Goal: Task Accomplishment & Management: Complete application form

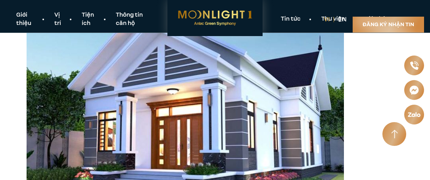
scroll to position [1229, 0]
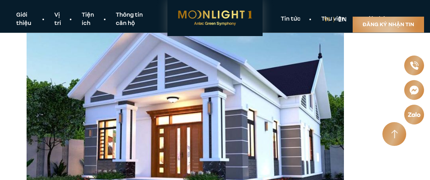
click at [378, 23] on link "Đăng ký nhận tin" at bounding box center [387, 25] width 71 height 16
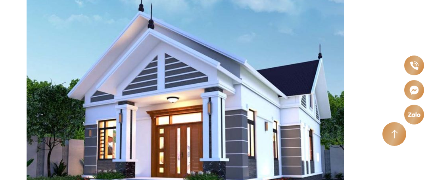
scroll to position [3770, 0]
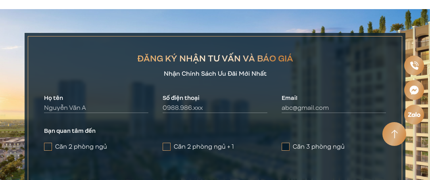
click at [282, 143] on span at bounding box center [285, 147] width 8 height 8
click at [0, 0] on input "Căn 3 phòng ngủ" at bounding box center [0, 0] width 0 height 0
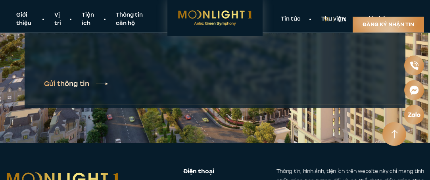
scroll to position [3889, 0]
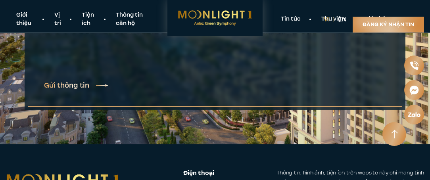
click at [78, 81] on button "Gửi thông tin" at bounding box center [76, 85] width 64 height 9
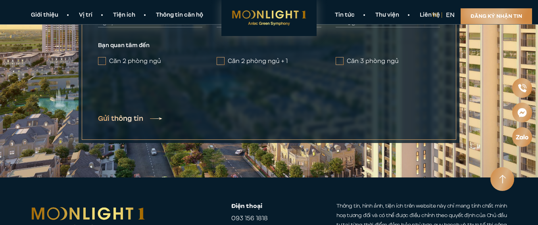
scroll to position [3868, 0]
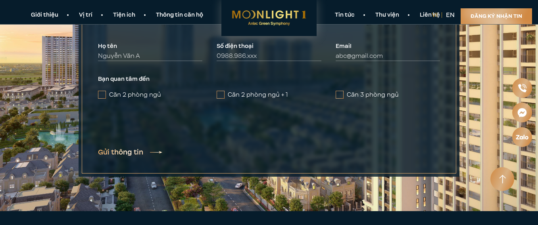
click at [131, 148] on button "Gửi thông tin" at bounding box center [130, 152] width 64 height 9
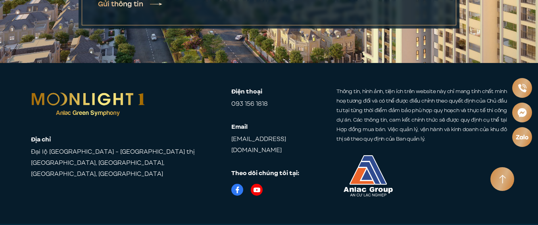
scroll to position [4016, 0]
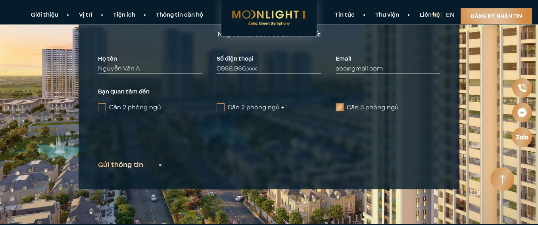
scroll to position [3818, 0]
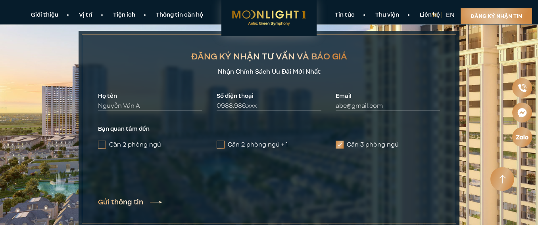
click at [131, 198] on button "Gửi thông tin" at bounding box center [130, 202] width 64 height 9
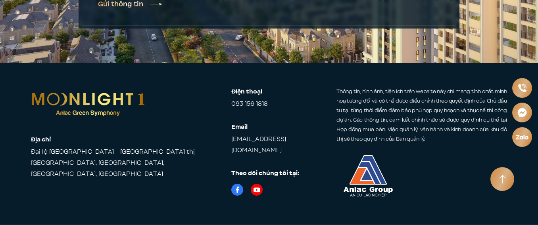
scroll to position [4016, 0]
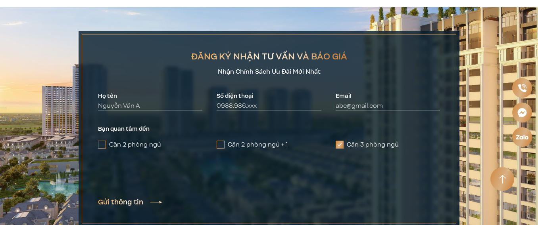
scroll to position [4016, 0]
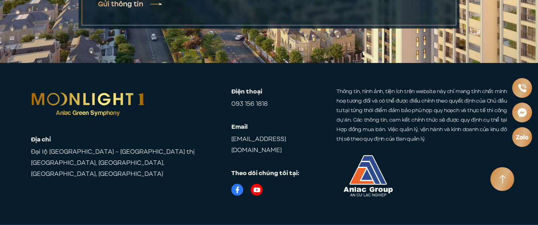
scroll to position [1536, 0]
